Goal: Information Seeking & Learning: Learn about a topic

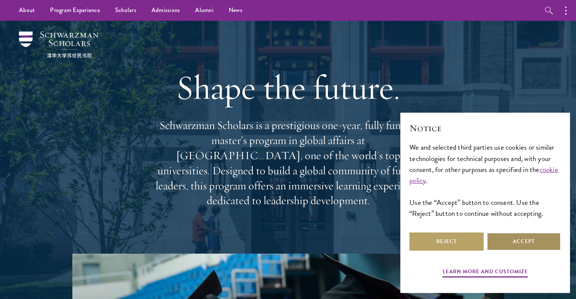
click at [511, 243] on button "Accept" at bounding box center [523, 242] width 74 height 18
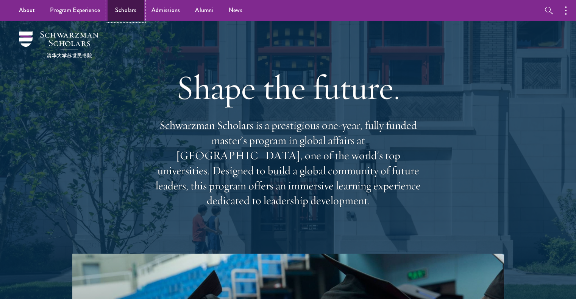
click at [121, 6] on link "Scholars" at bounding box center [125, 10] width 36 height 21
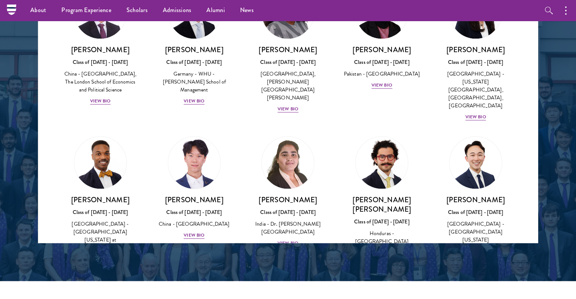
scroll to position [1599, 0]
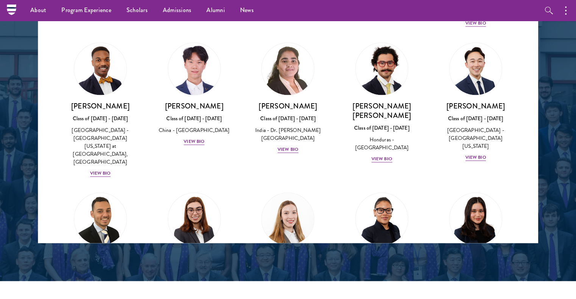
drag, startPoint x: 540, startPoint y: 117, endPoint x: 543, endPoint y: 127, distance: 9.9
click at [543, 127] on div at bounding box center [288, 51] width 576 height 461
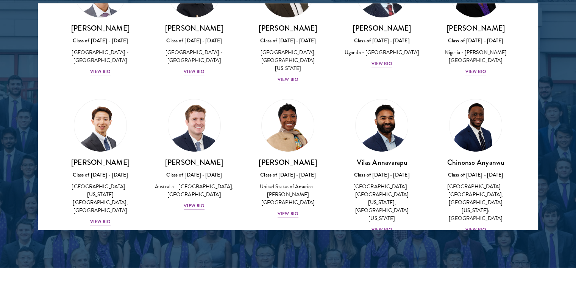
scroll to position [223, 0]
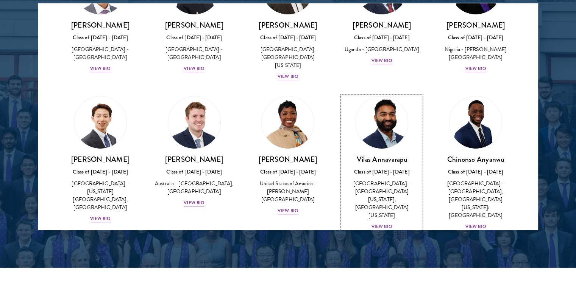
click at [381, 223] on div "View Bio" at bounding box center [381, 226] width 21 height 7
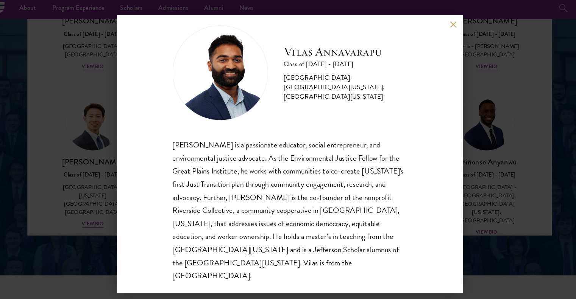
scroll to position [1004, 0]
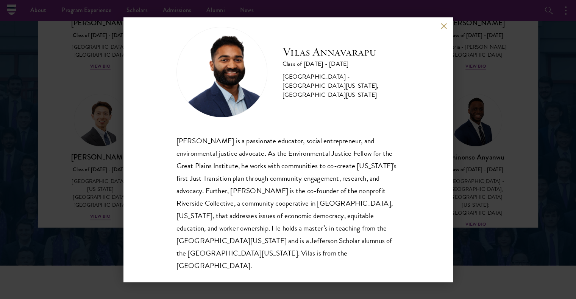
click at [443, 30] on div "Vilas Annavarapu Class of 2025 - 2026 United States of America - University of …" at bounding box center [287, 149] width 329 height 265
click at [444, 24] on button at bounding box center [444, 26] width 6 height 6
